Goal: Find specific page/section

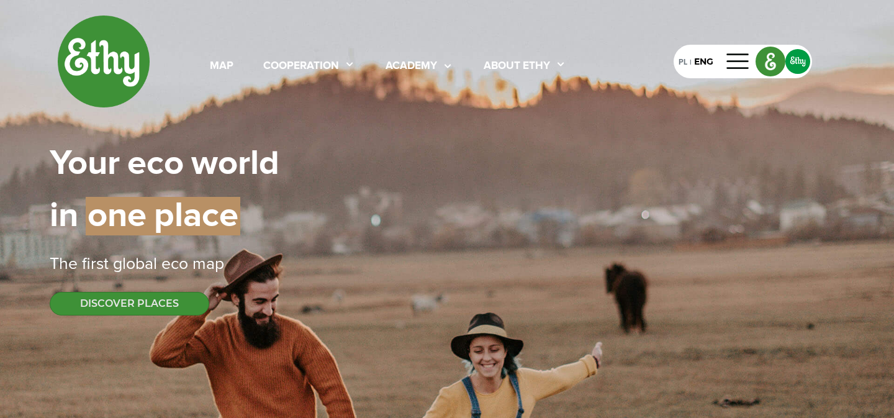
select select
click at [217, 66] on div "map" at bounding box center [222, 66] width 24 height 16
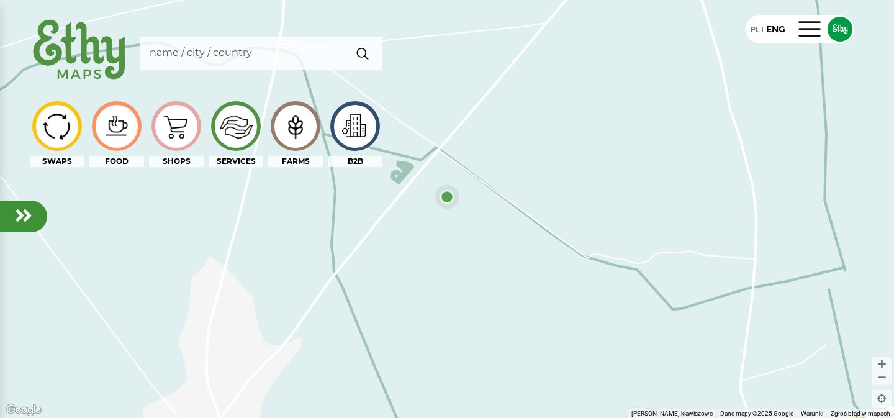
click at [7, 211] on div at bounding box center [23, 217] width 47 height 32
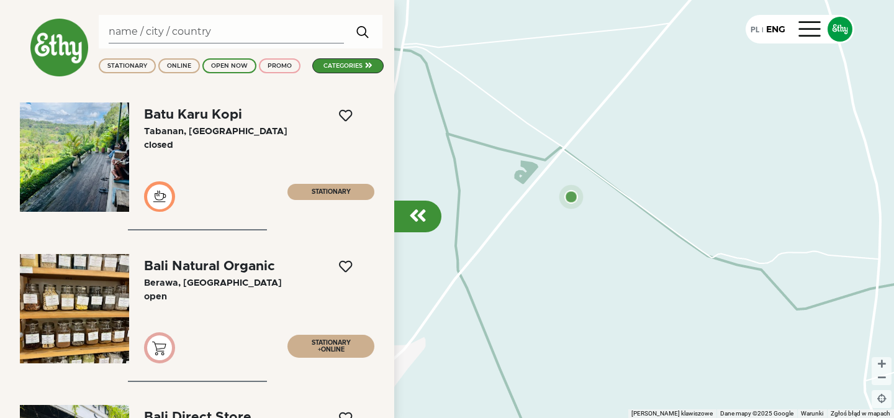
click at [410, 212] on em at bounding box center [417, 216] width 17 height 20
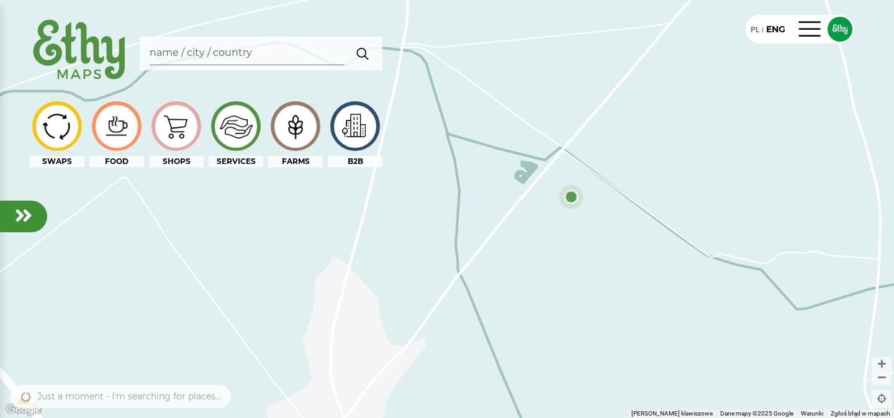
click at [19, 200] on div at bounding box center [447, 209] width 894 height 418
click at [24, 213] on em at bounding box center [23, 216] width 17 height 20
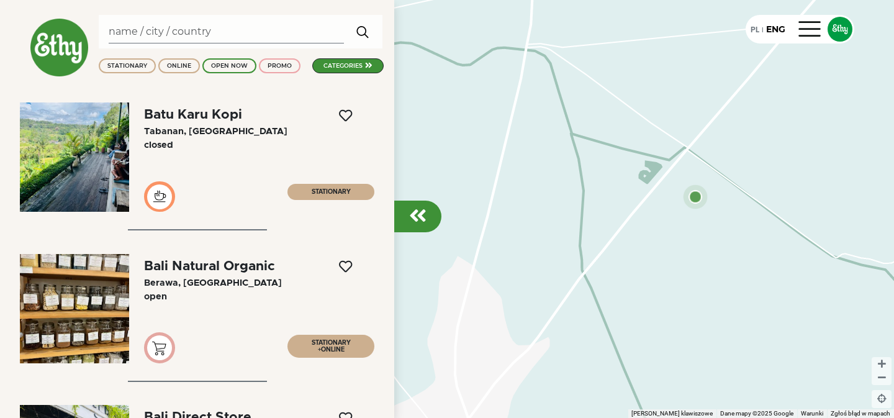
click at [420, 217] on em at bounding box center [417, 216] width 17 height 20
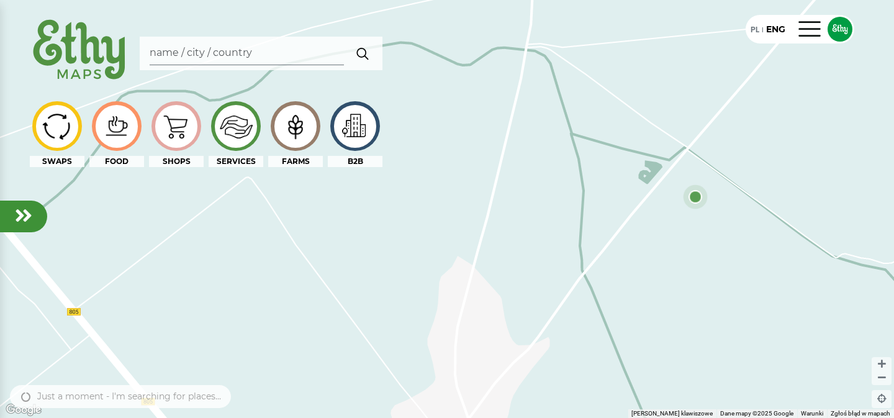
click at [236, 130] on div at bounding box center [236, 126] width 43 height 43
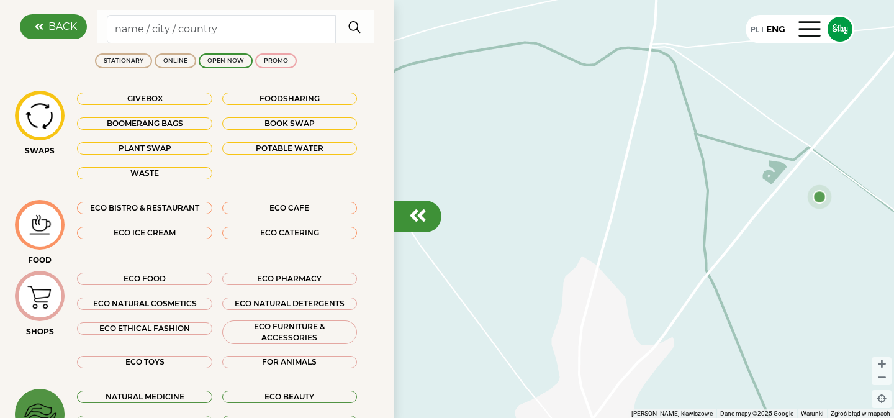
click at [424, 218] on em at bounding box center [417, 216] width 17 height 20
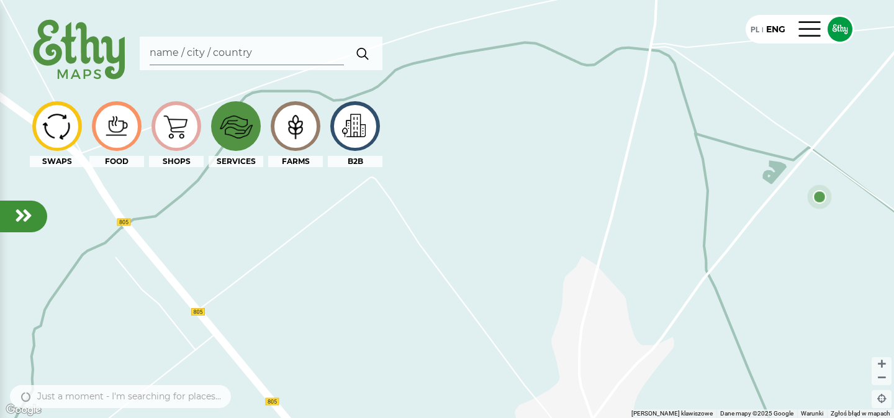
click at [236, 127] on div at bounding box center [236, 126] width 43 height 43
